Goal: Task Accomplishment & Management: Manage account settings

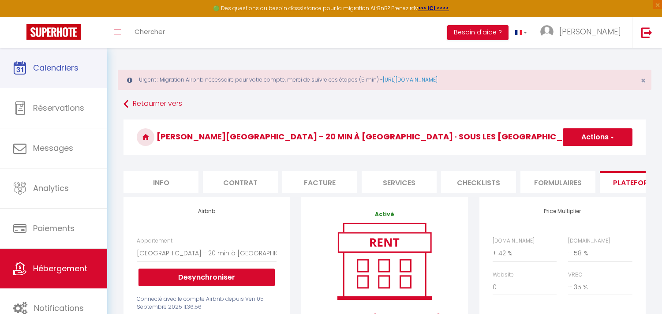
select select "5305-1394871259618954900"
select select "EUR"
select select
select select "+ 42 %"
select select "+ 58 %"
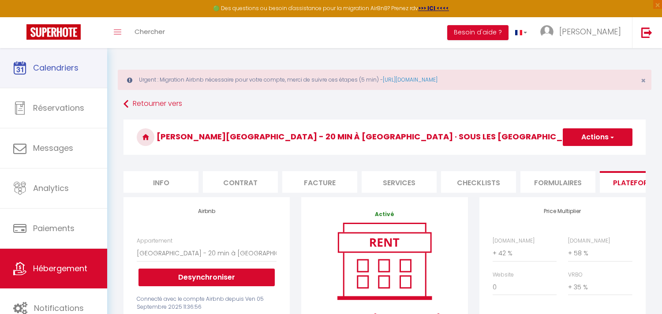
select select "+ 35 %"
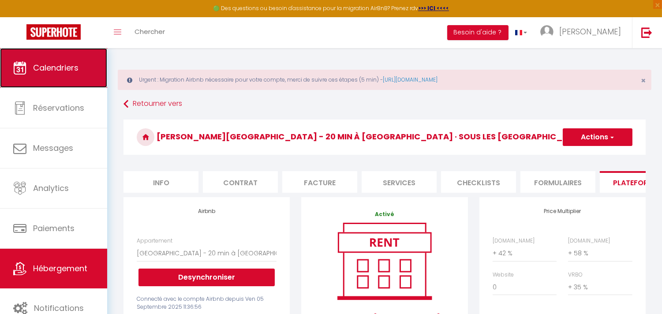
click at [38, 75] on link "Calendriers" at bounding box center [53, 68] width 107 height 40
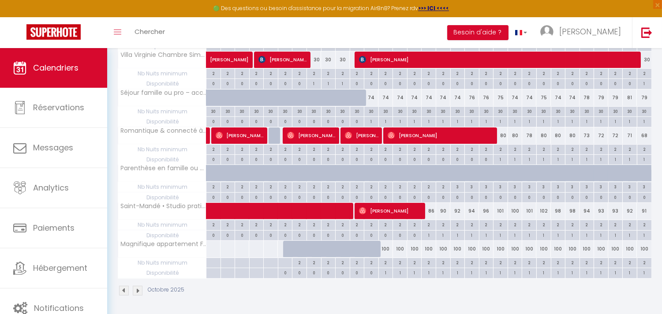
scroll to position [568, 0]
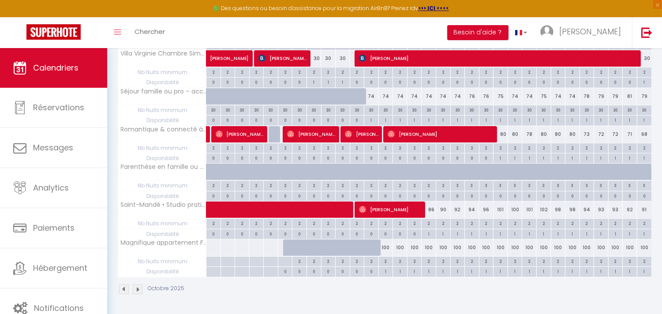
click at [387, 247] on div "100" at bounding box center [386, 248] width 15 height 16
type input "100"
type input "Lun 13 Octobre 2025"
type input "[DATE] Octobre 2025"
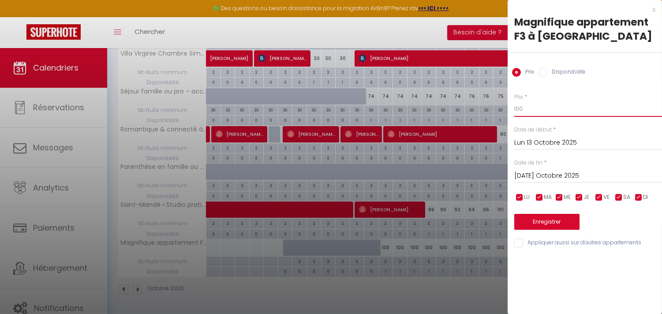
click at [532, 106] on input "100" at bounding box center [589, 109] width 148 height 16
drag, startPoint x: 529, startPoint y: 106, endPoint x: 468, endPoint y: 103, distance: 60.6
type input "90"
click at [523, 139] on input "Lun 13 Octobre 2025" at bounding box center [589, 142] width 148 height 11
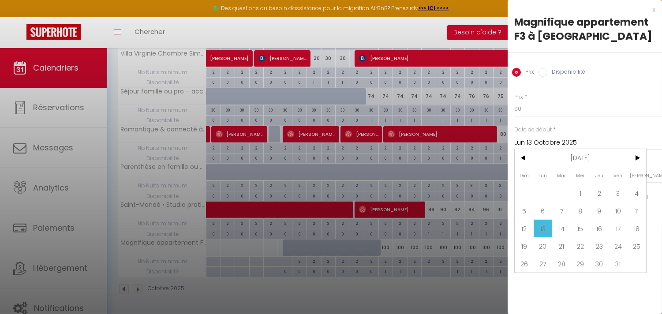
click at [538, 231] on span "13" at bounding box center [543, 229] width 19 height 18
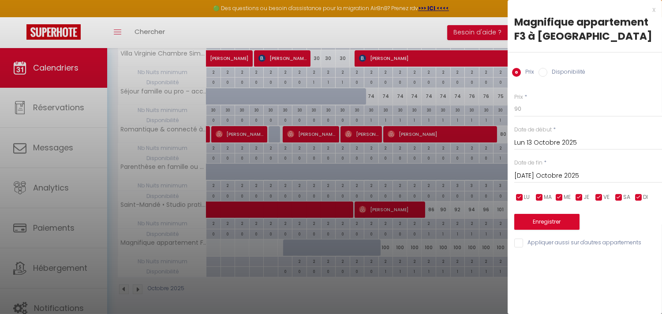
click at [600, 179] on input "[DATE] Octobre 2025" at bounding box center [589, 175] width 148 height 11
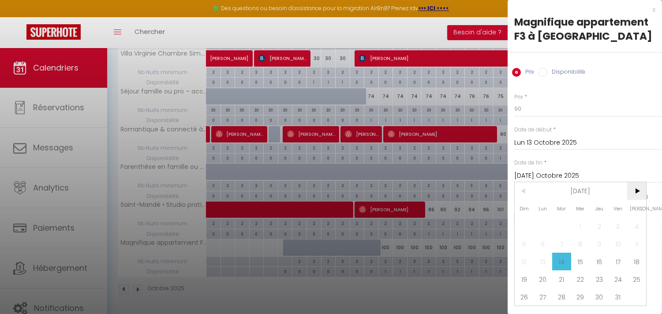
click at [634, 191] on span ">" at bounding box center [637, 191] width 19 height 18
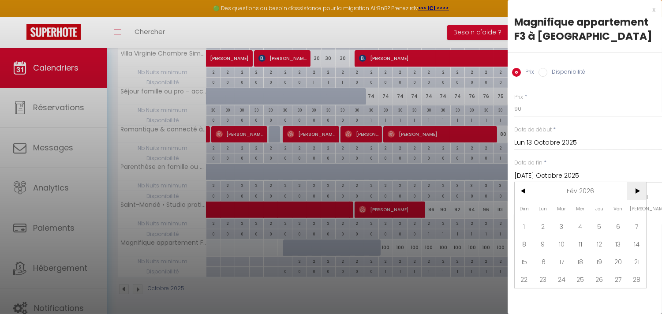
click at [634, 191] on span ">" at bounding box center [637, 191] width 19 height 18
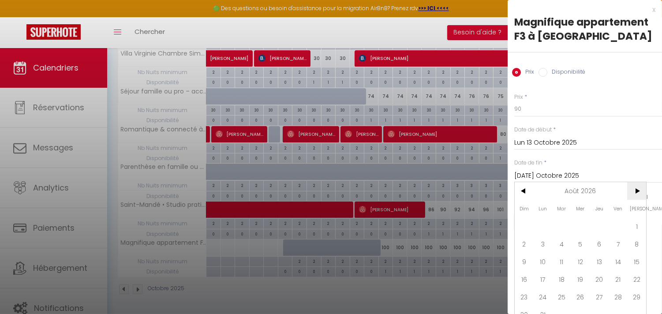
click at [634, 191] on span ">" at bounding box center [637, 191] width 19 height 18
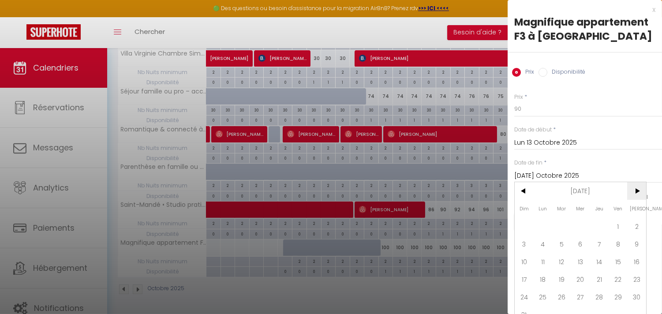
click at [634, 191] on span ">" at bounding box center [637, 191] width 19 height 18
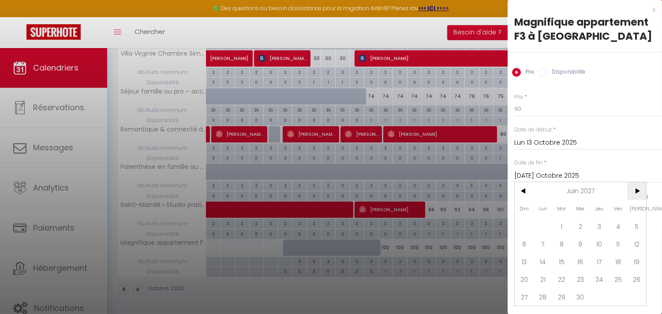
click at [634, 191] on span ">" at bounding box center [637, 191] width 19 height 18
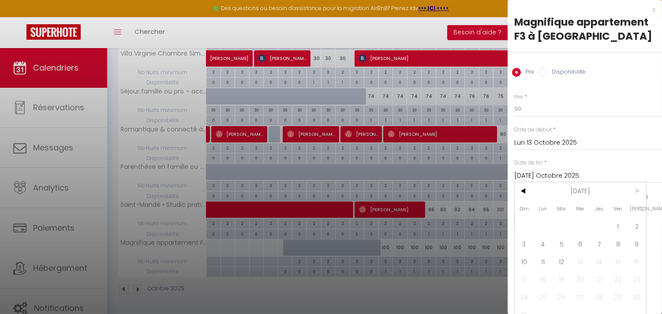
click at [634, 191] on span ">" at bounding box center [637, 191] width 19 height 18
click at [563, 261] on span "12" at bounding box center [562, 262] width 19 height 18
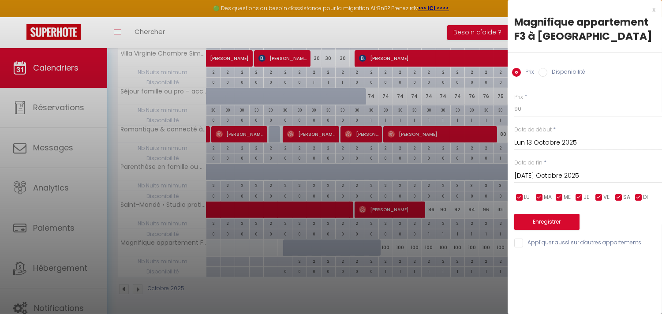
type input "[DATE] Octobre 2027"
click at [552, 222] on button "Enregistrer" at bounding box center [547, 222] width 65 height 16
